Goal: Task Accomplishment & Management: Use online tool/utility

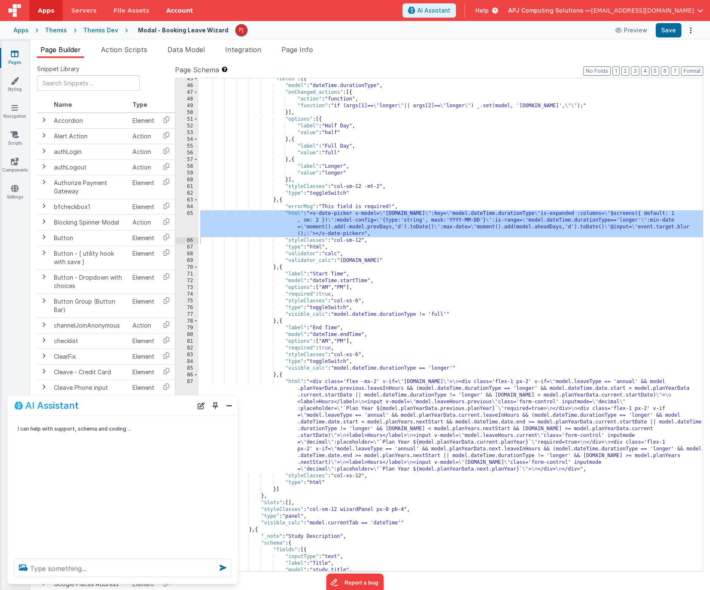
scroll to position [346, 0]
click at [60, 30] on div "Themis" at bounding box center [56, 30] width 22 height 8
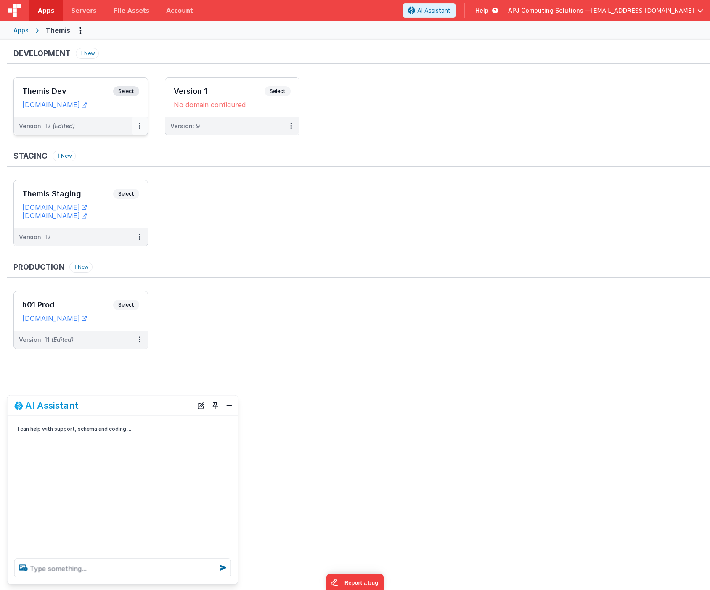
click at [139, 126] on icon at bounding box center [140, 126] width 2 height 0
click at [101, 174] on link "Deploy..." at bounding box center [111, 175] width 74 height 15
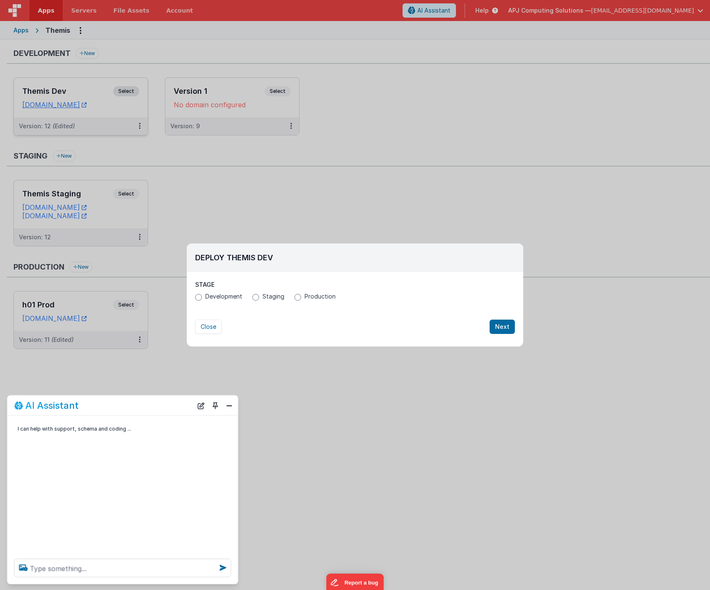
click at [302, 295] on label "Production" at bounding box center [314, 296] width 41 height 8
click at [301, 295] on input "Production" at bounding box center [297, 297] width 7 height 7
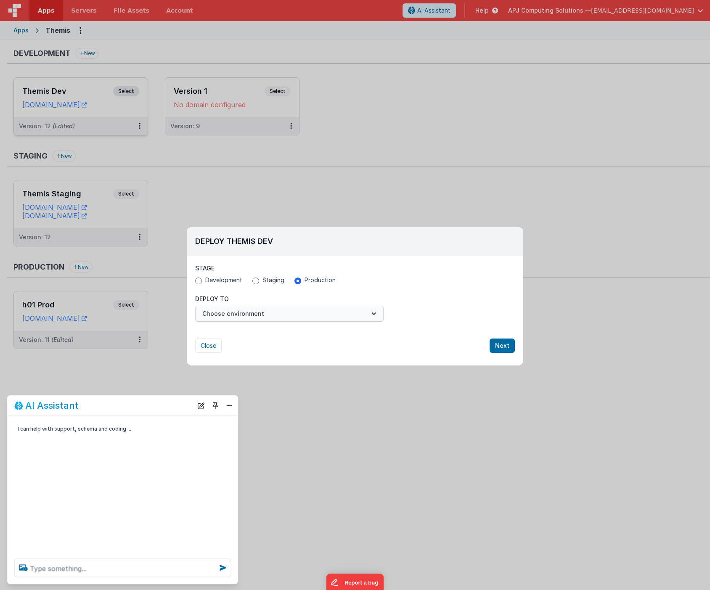
click at [292, 318] on button "Choose environment" at bounding box center [289, 314] width 188 height 16
click at [369, 312] on button "Choose environment" at bounding box center [289, 312] width 188 height 16
click at [376, 311] on icon "button" at bounding box center [374, 312] width 8 height 8
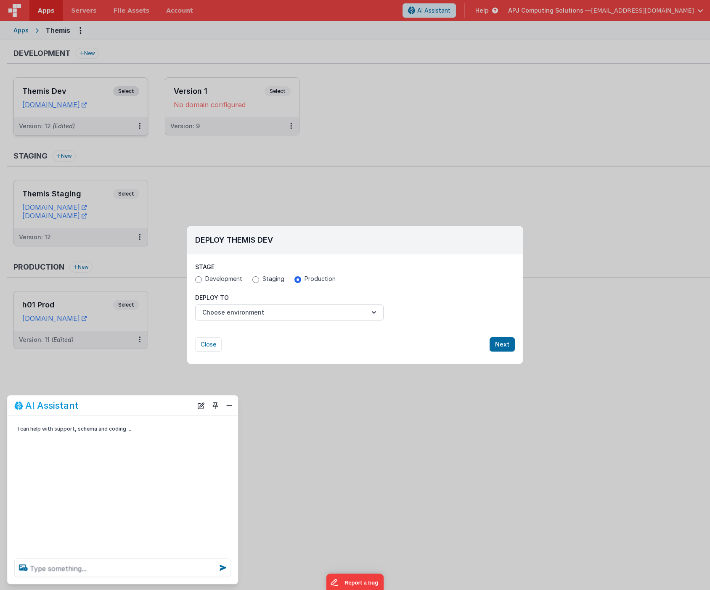
click at [370, 435] on div "Deploy Themis Dev Stage Development Staging Production Deploy To Choose environ…" at bounding box center [355, 295] width 710 height 590
click at [229, 406] on button "Close" at bounding box center [229, 405] width 11 height 12
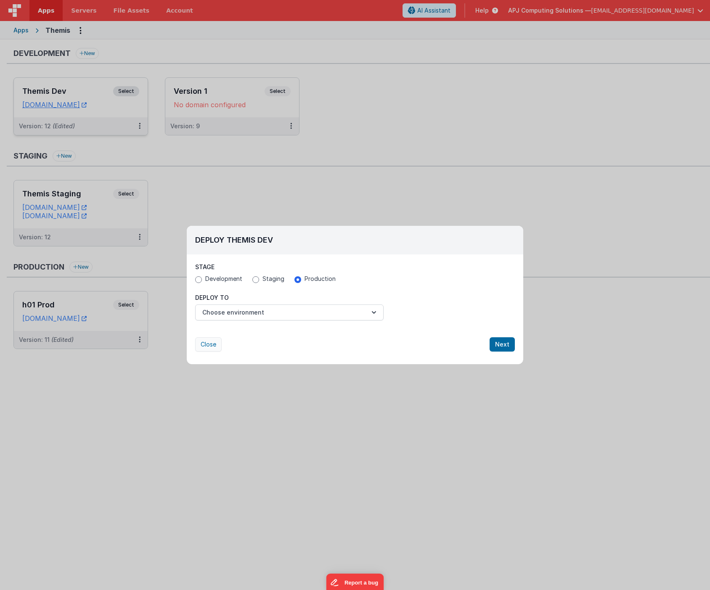
click at [210, 346] on button "Close" at bounding box center [208, 344] width 26 height 14
radio input "false"
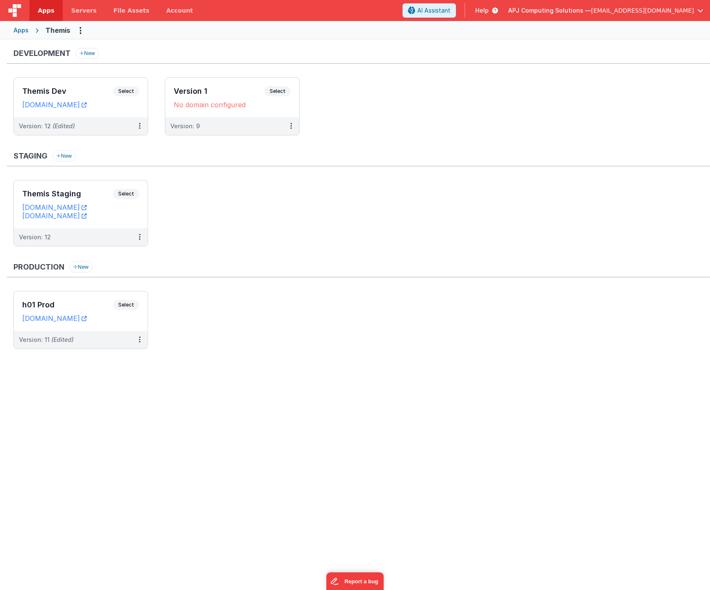
click at [138, 125] on button at bounding box center [140, 126] width 16 height 18
click at [106, 172] on link "Deploy..." at bounding box center [111, 175] width 74 height 15
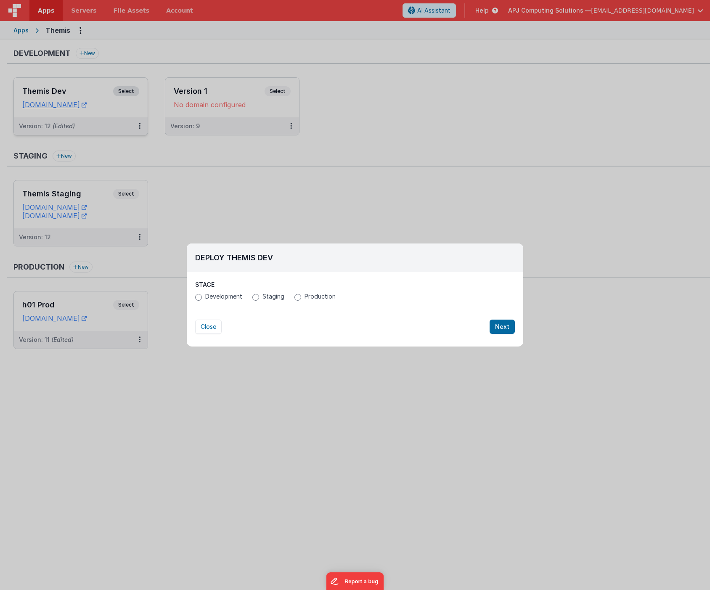
click at [298, 296] on input "Production" at bounding box center [297, 297] width 7 height 7
radio input "true"
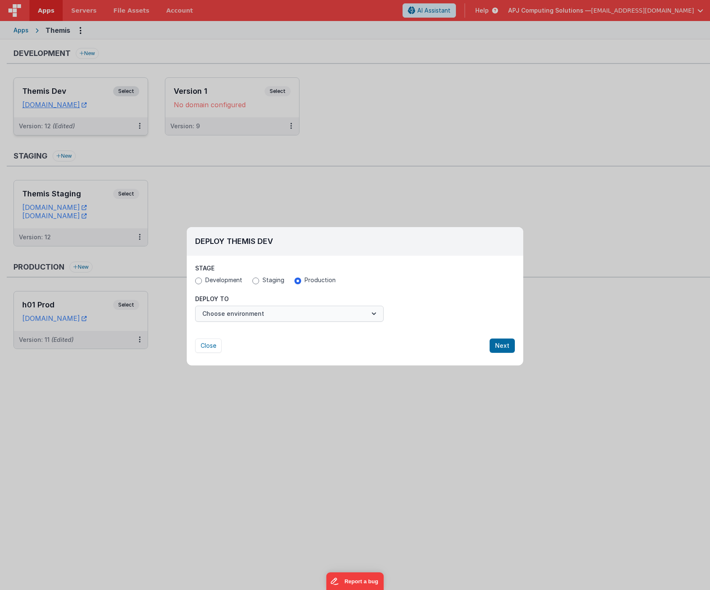
click at [375, 314] on icon "button" at bounding box center [374, 313] width 8 height 8
click at [214, 334] on link "h01 Prod" at bounding box center [289, 332] width 188 height 15
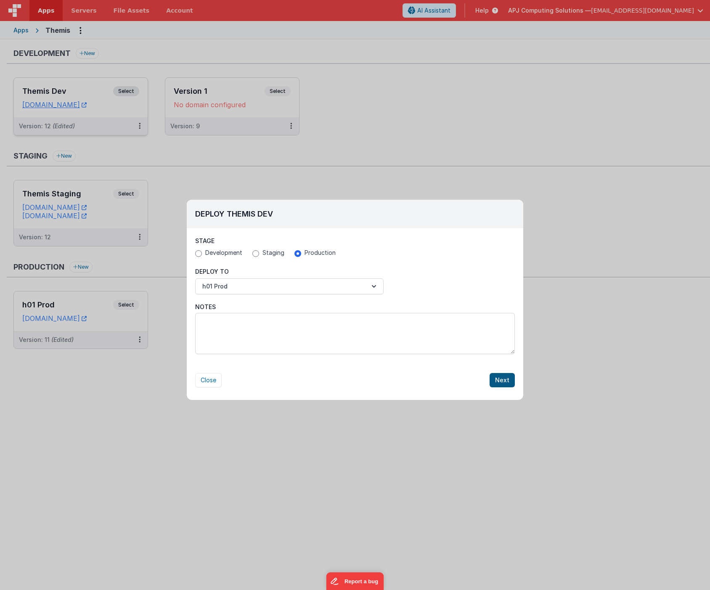
click at [501, 380] on button "Next" at bounding box center [501, 380] width 25 height 14
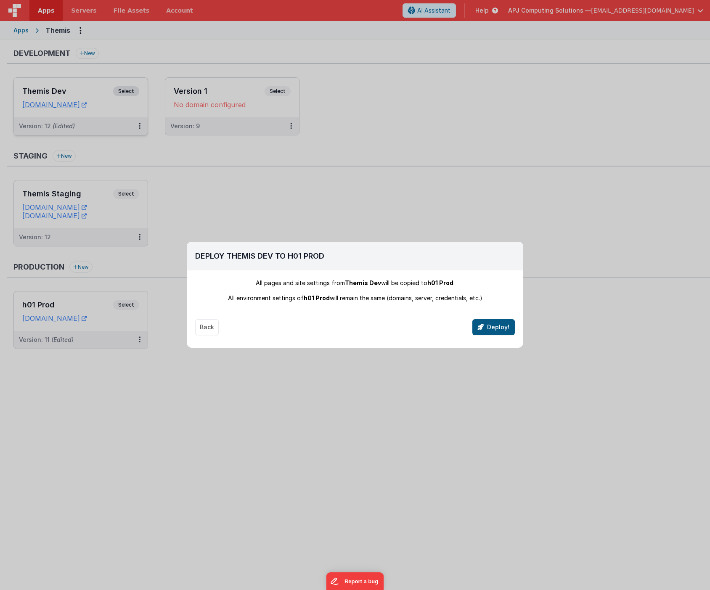
click at [493, 329] on button "Deploy!" at bounding box center [493, 327] width 42 height 16
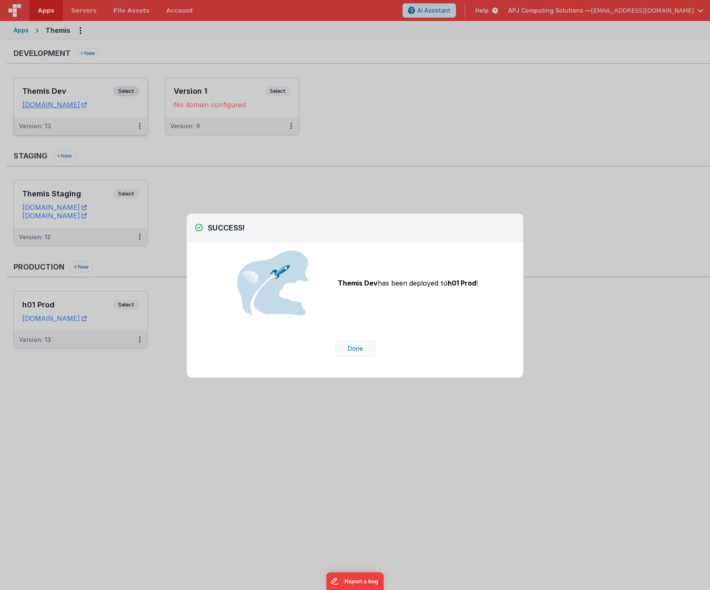
click at [354, 349] on button "Done" at bounding box center [354, 349] width 39 height 16
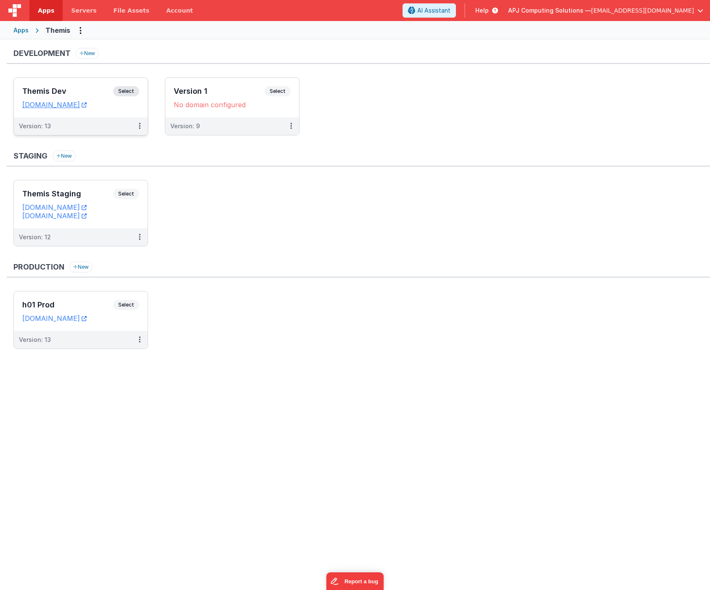
click at [217, 433] on div "Development New Themis Dev Select URLs themis-dev2.fmbetterforms.com Version: 1…" at bounding box center [355, 314] width 710 height 548
click at [53, 317] on link "[DOMAIN_NAME]" at bounding box center [54, 318] width 64 height 8
